Goal: Find specific page/section: Find specific page/section

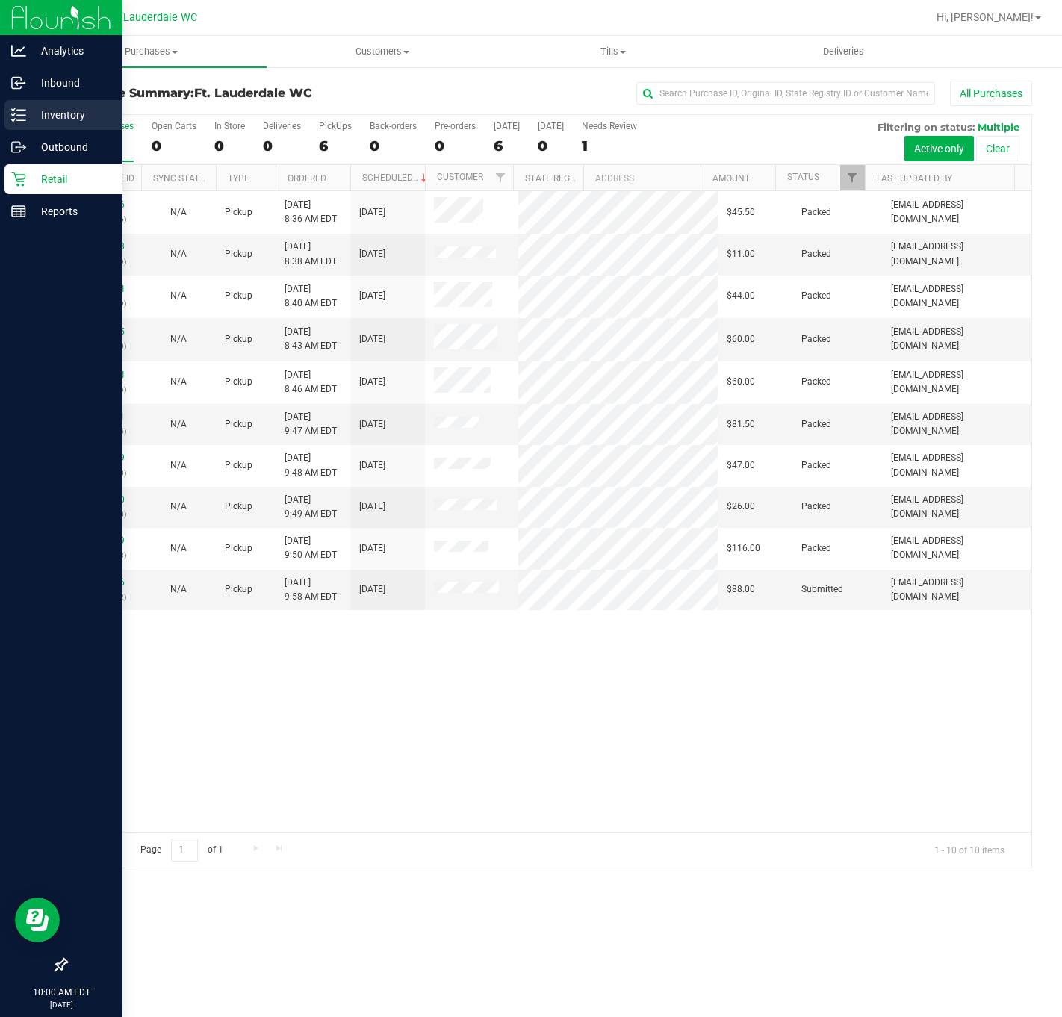
click at [43, 128] on div "Inventory" at bounding box center [63, 115] width 118 height 30
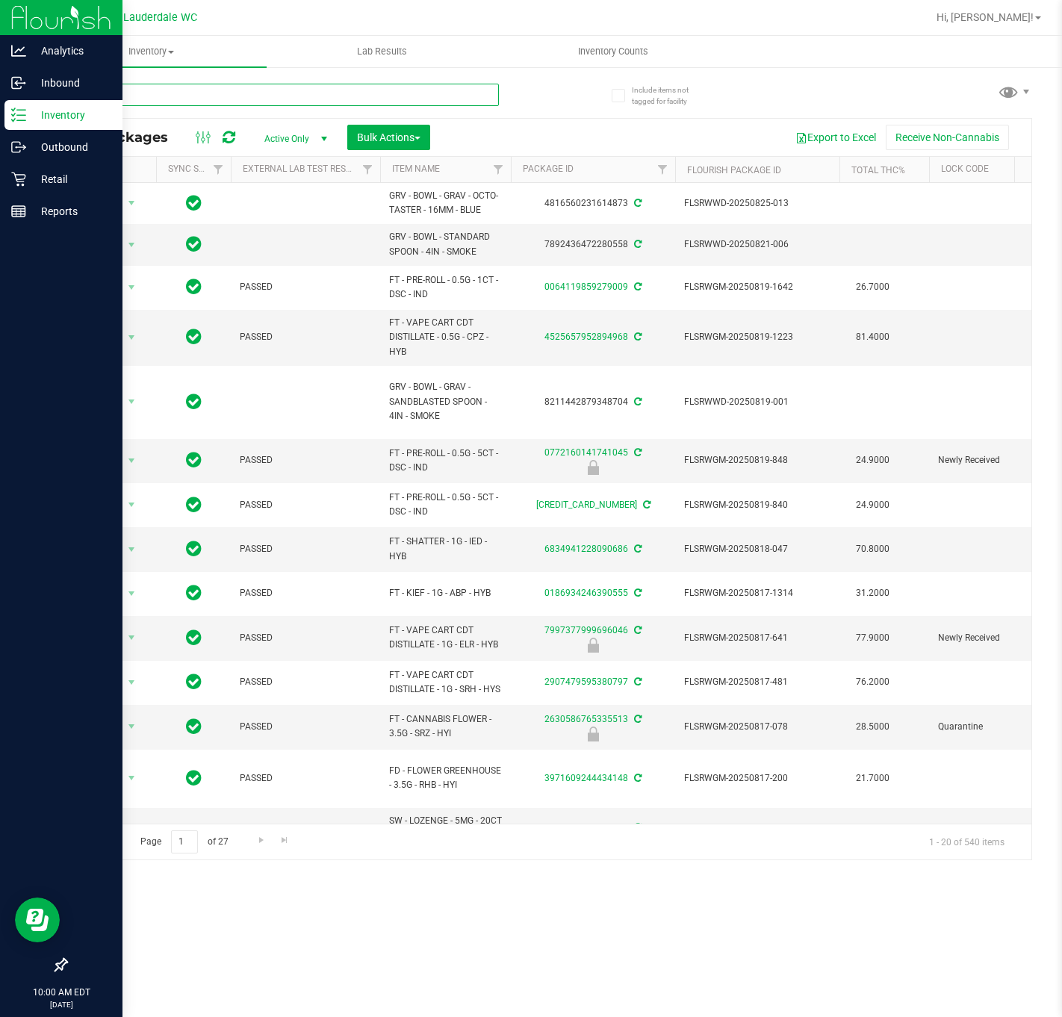
click at [267, 99] on input "text" at bounding box center [282, 95] width 433 height 22
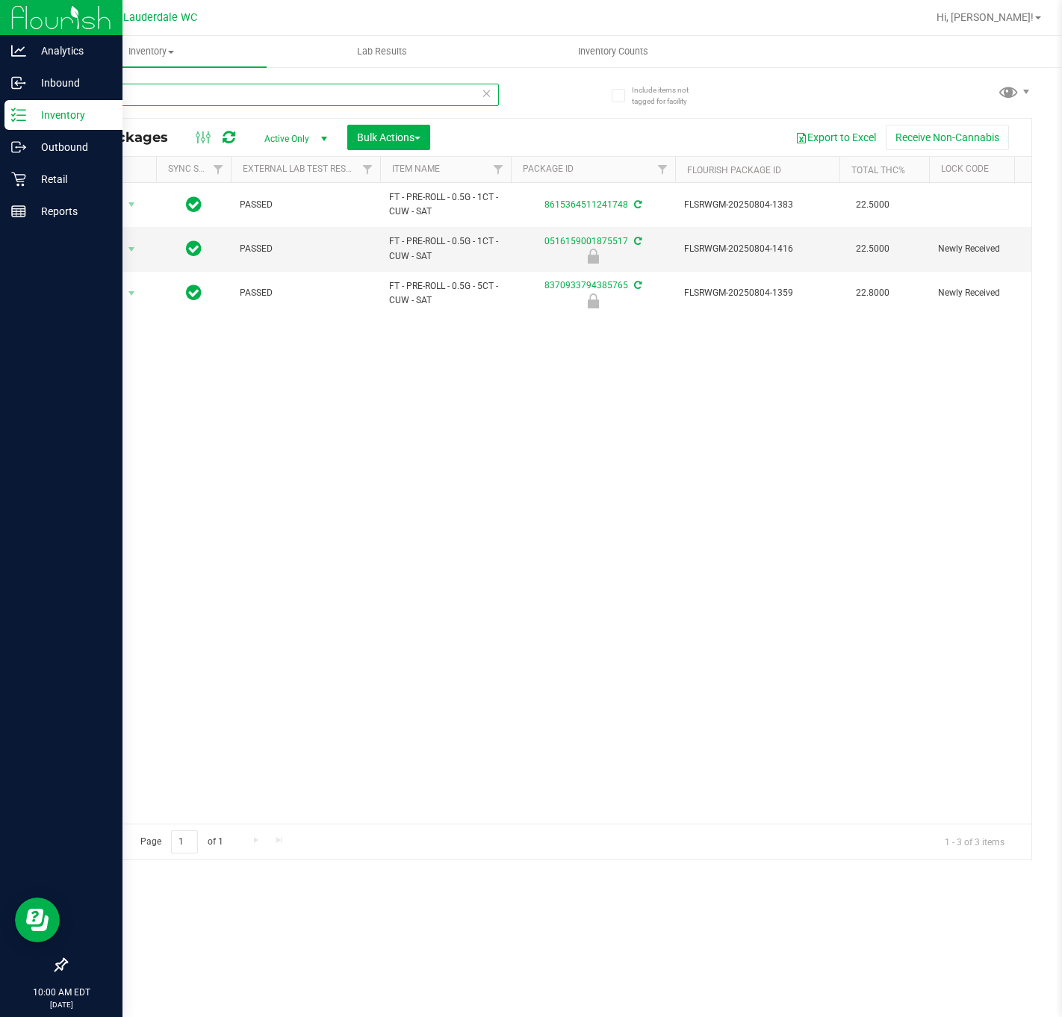
type input "cuw"
drag, startPoint x: 348, startPoint y: 802, endPoint x: 381, endPoint y: 800, distance: 33.7
click at [381, 800] on div "Action Action Adjust qty Create package Edit attributes Global inventory Locate…" at bounding box center [548, 503] width 964 height 641
click at [363, 807] on div "Action Action Adjust qty Create package Edit attributes Global inventory Locate…" at bounding box center [548, 503] width 964 height 641
click at [331, 487] on div "Action Action Adjust qty Create package Edit attributes Global inventory Locate…" at bounding box center [548, 503] width 964 height 641
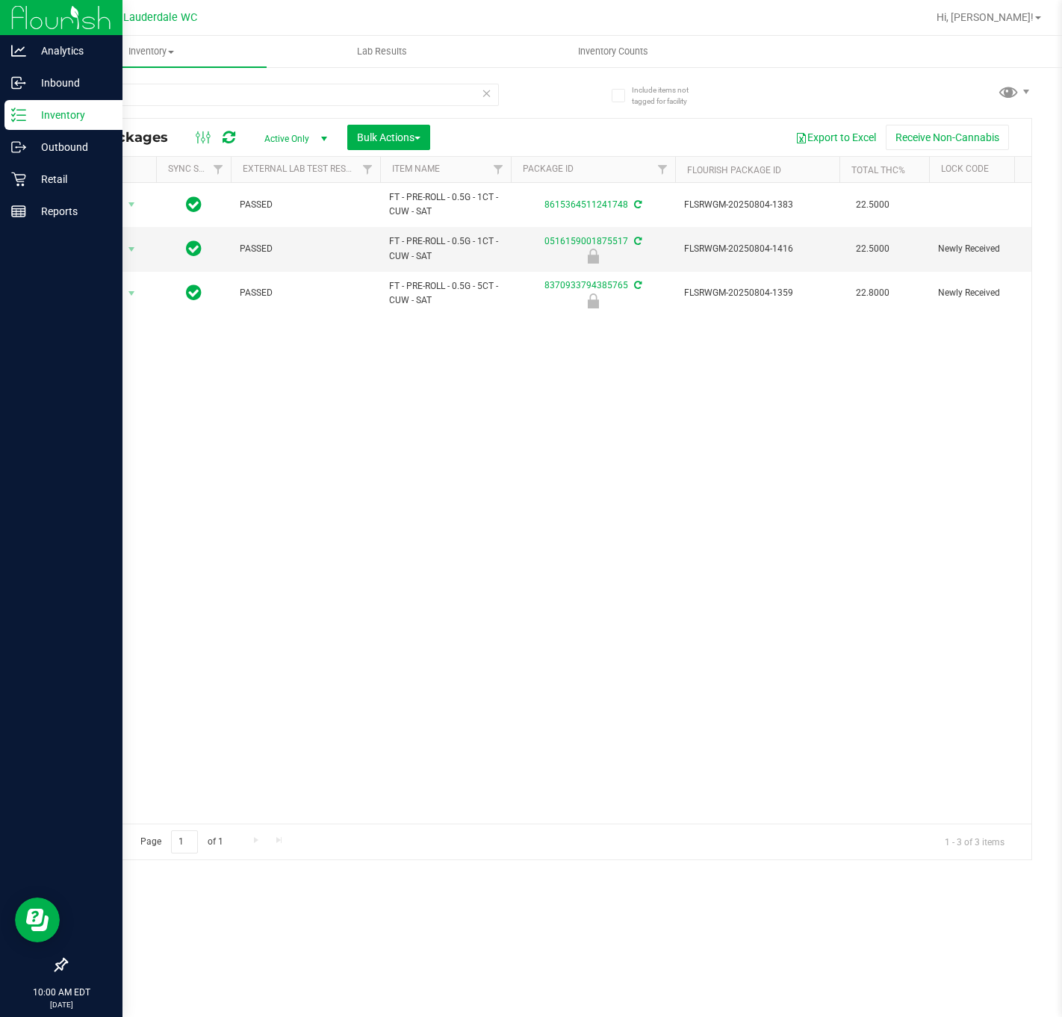
click at [243, 489] on div "Action Action Adjust qty Create package Edit attributes Global inventory Locate…" at bounding box center [548, 503] width 964 height 641
click at [484, 619] on div "Action Action Adjust qty Create package Edit attributes Global inventory Locate…" at bounding box center [548, 503] width 964 height 641
click at [258, 448] on div "Action Action Adjust qty Create package Edit attributes Global inventory Locate…" at bounding box center [548, 503] width 964 height 641
click at [19, 169] on div "Retail" at bounding box center [63, 179] width 118 height 30
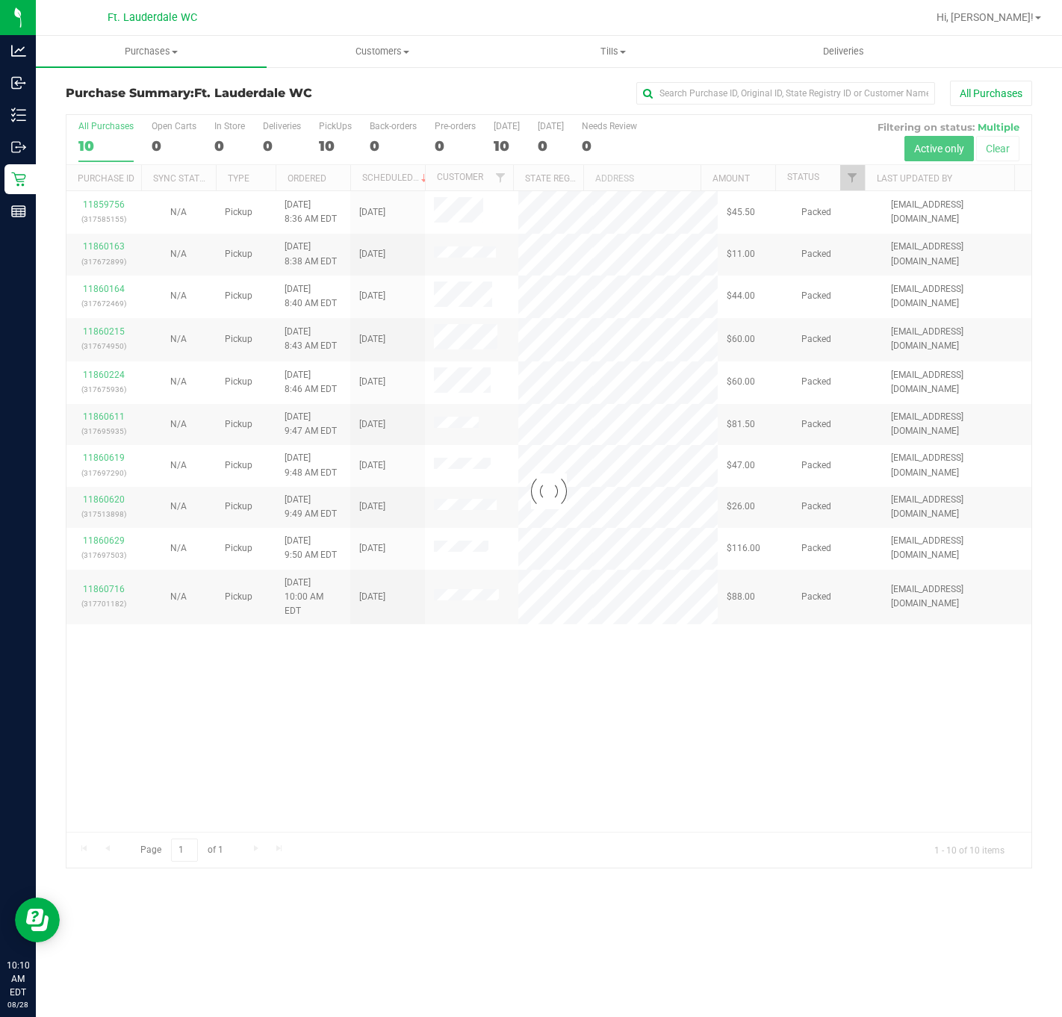
click at [498, 746] on div at bounding box center [548, 491] width 964 height 752
